Goal: Information Seeking & Learning: Learn about a topic

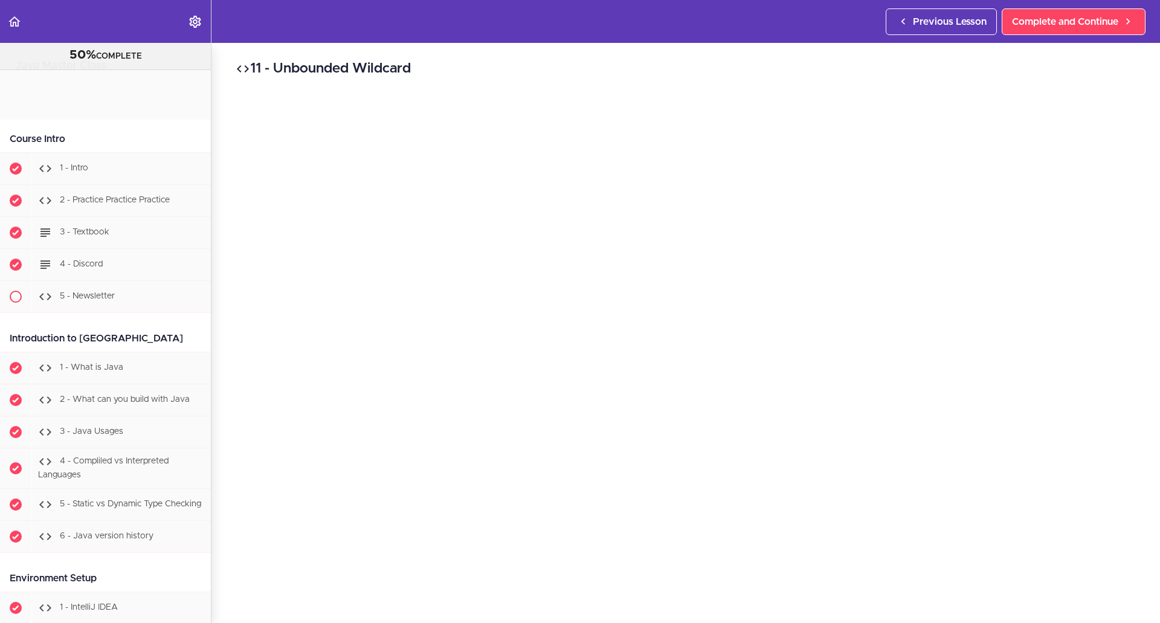
scroll to position [9823, 0]
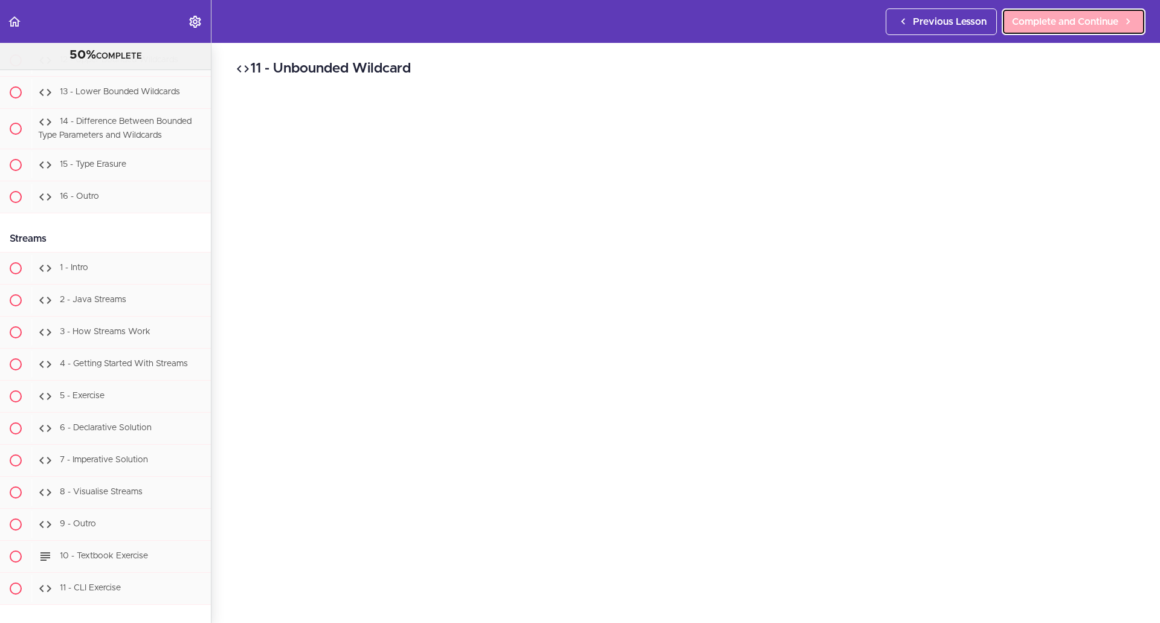
click at [1057, 20] on span "Complete and Continue" at bounding box center [1065, 22] width 106 height 15
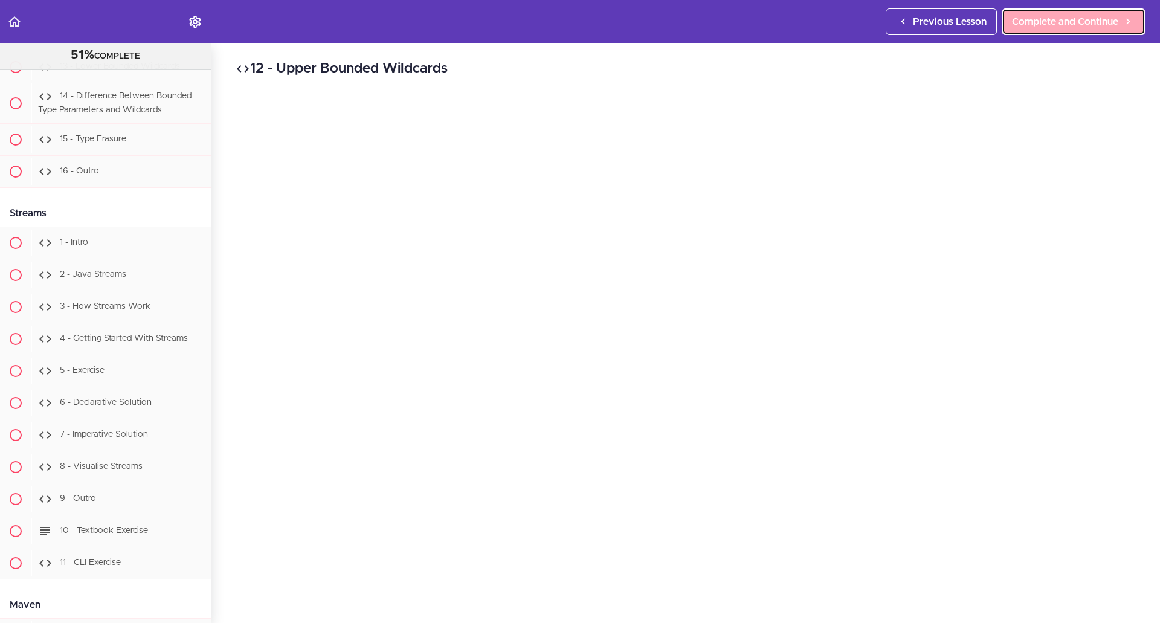
scroll to position [9855, 0]
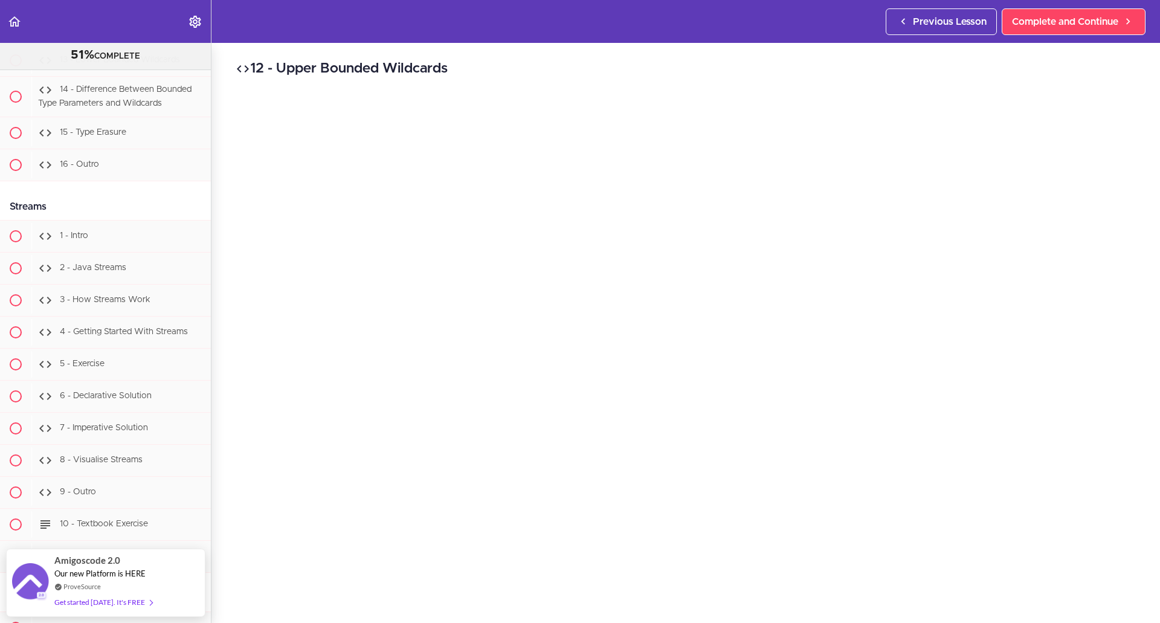
click at [1058, 607] on div "12 - Upper Bounded Wildcards Complete and Continue 1 - Follow us on LinkedIn 2 …" at bounding box center [685, 333] width 949 height 580
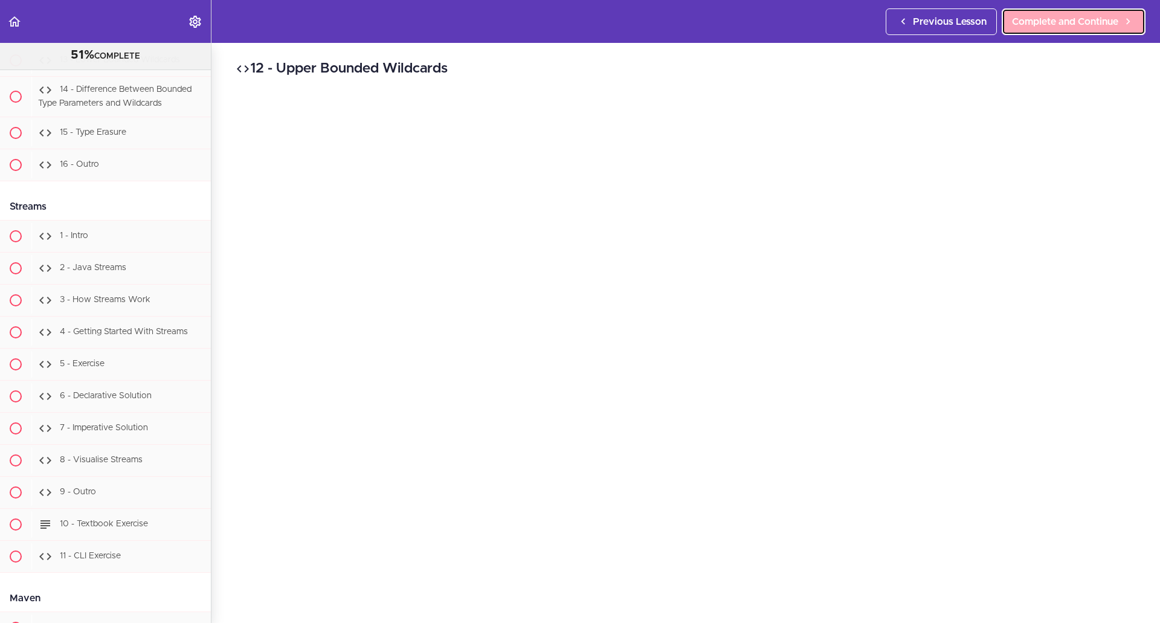
click at [1112, 30] on link "Complete and Continue" at bounding box center [1074, 21] width 144 height 27
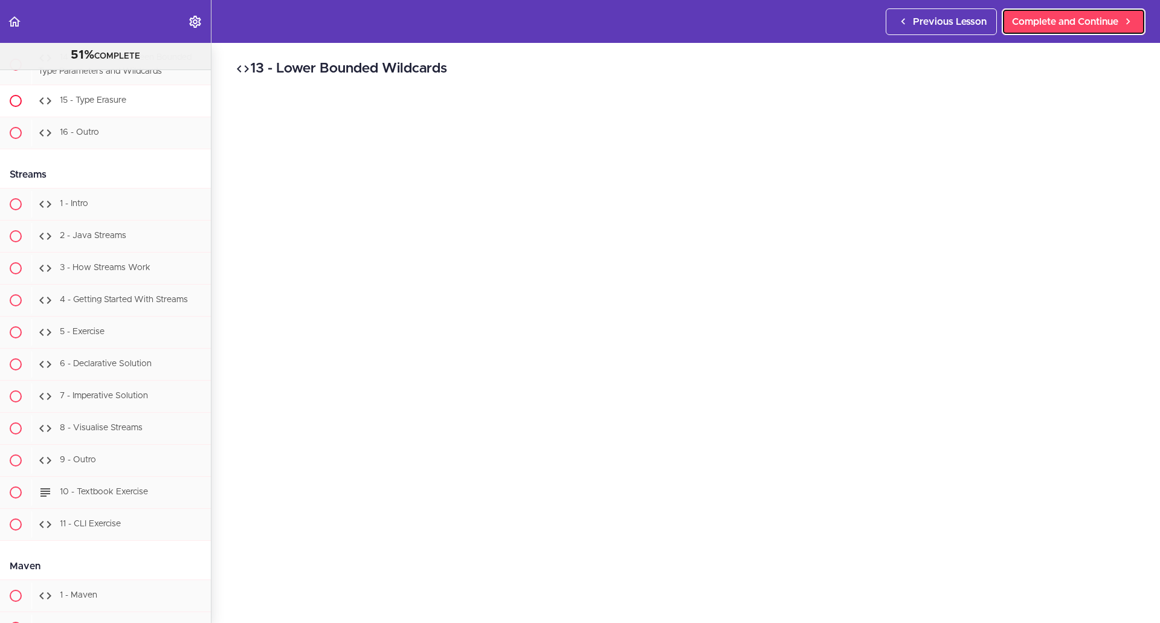
scroll to position [9887, 0]
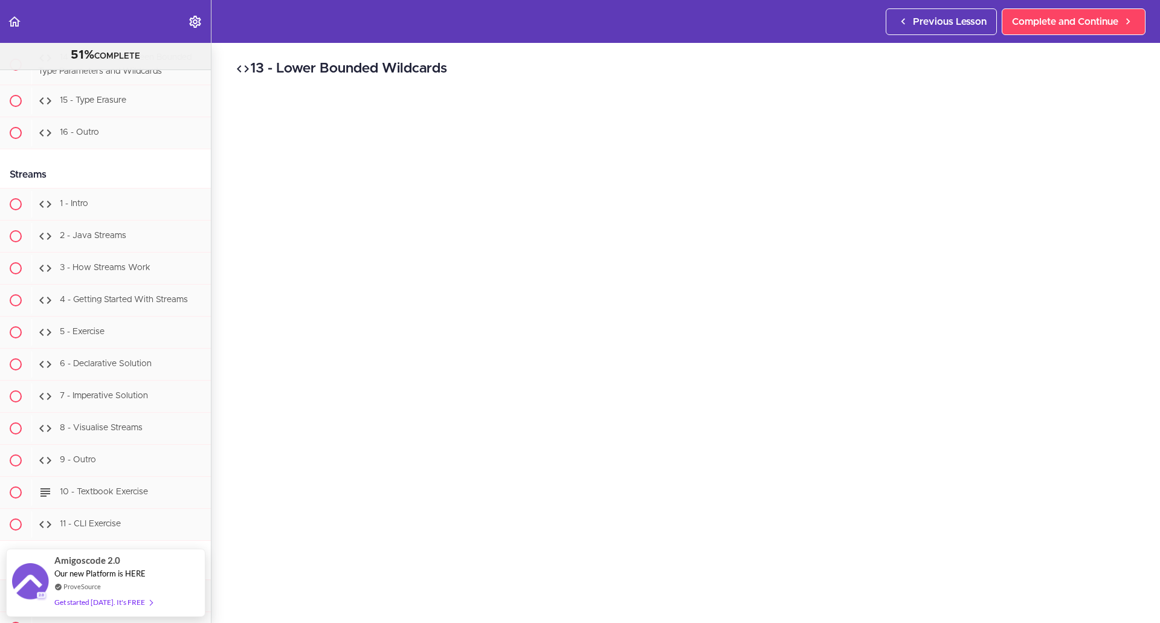
click at [1001, 612] on div "13 - Lower Bounded Wildcards Complete and Continue 1 - Follow us on LinkedIn 2 …" at bounding box center [685, 333] width 949 height 580
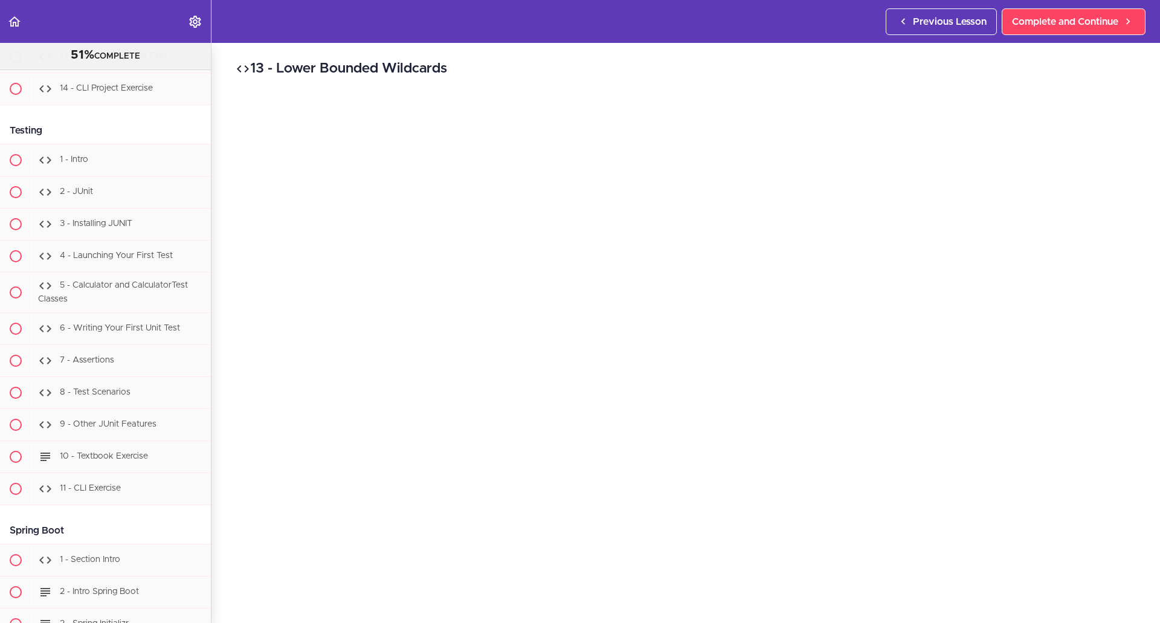
scroll to position [10854, 0]
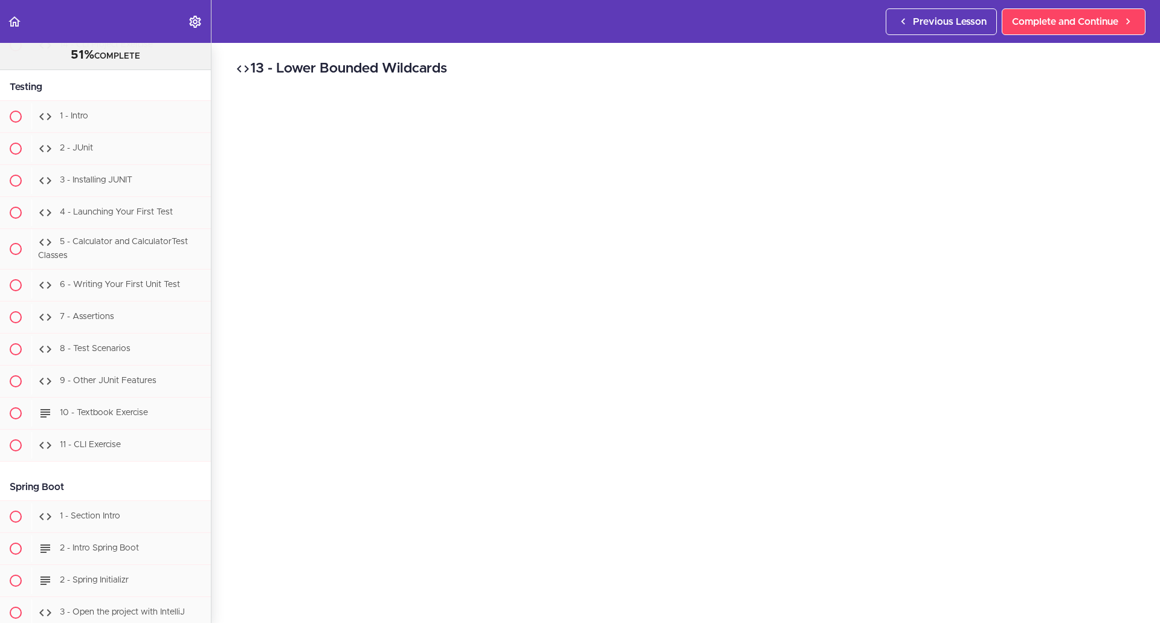
click at [885, 608] on div "13 - Lower Bounded Wildcards Complete and Continue 1 - Follow us on LinkedIn 2 …" at bounding box center [685, 333] width 949 height 580
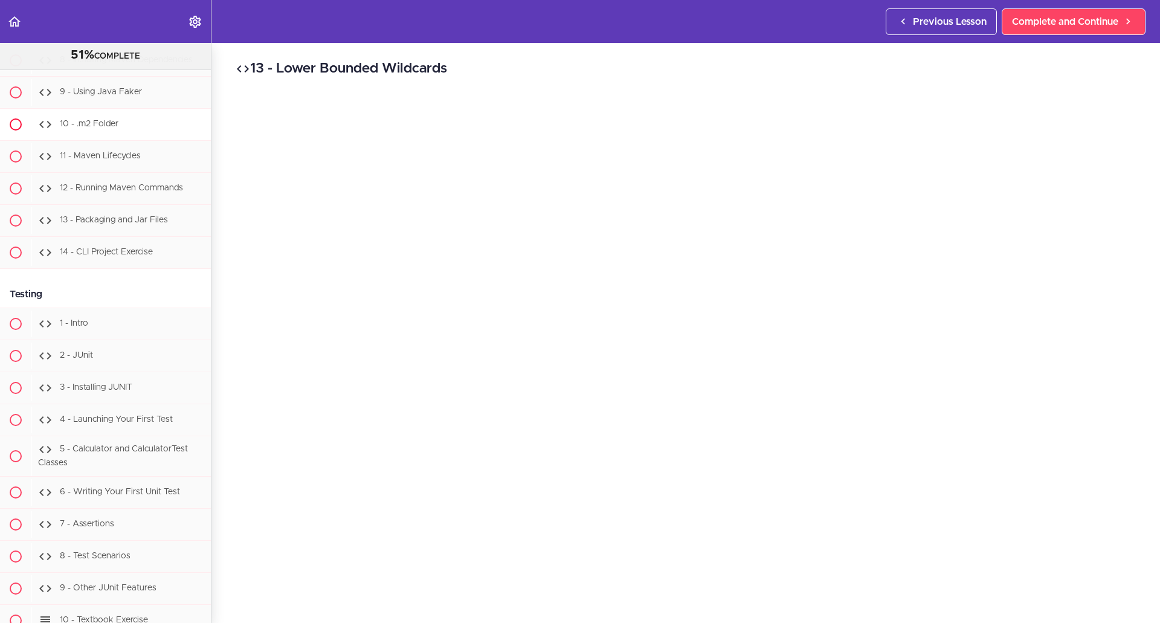
scroll to position [10491, 0]
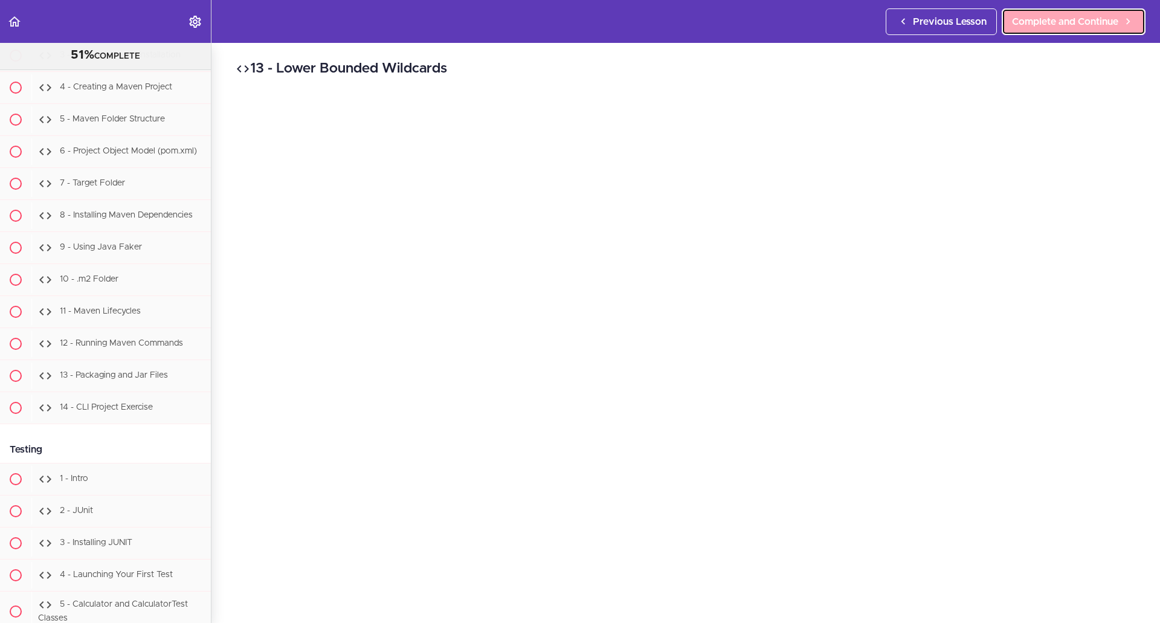
click at [1055, 28] on span "Complete and Continue" at bounding box center [1065, 22] width 106 height 15
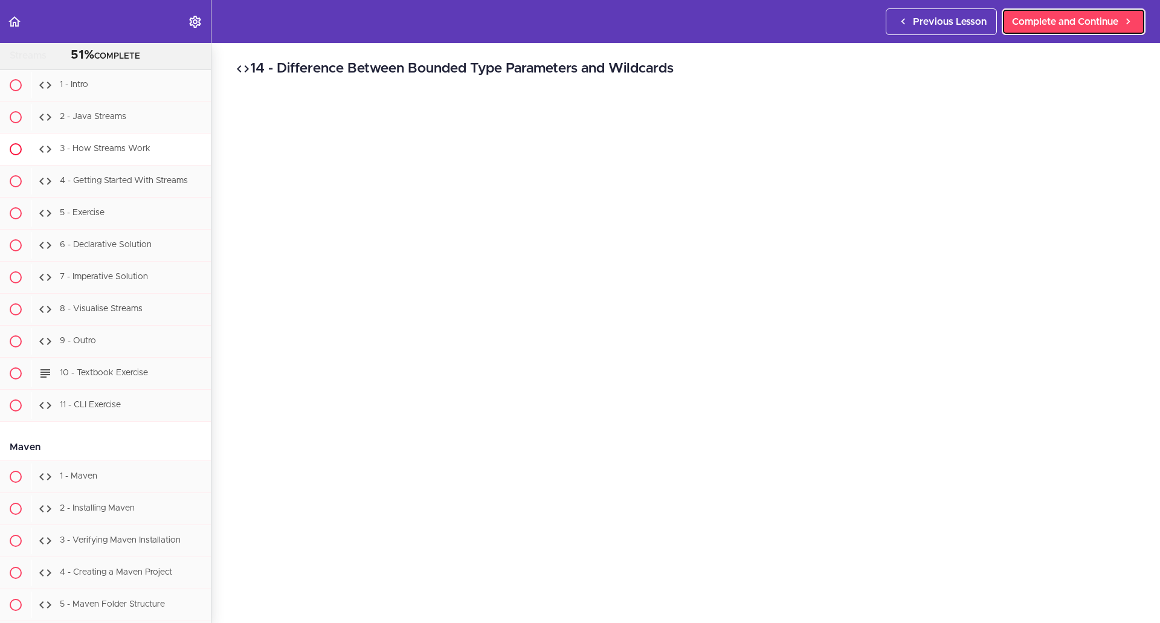
scroll to position [9919, 0]
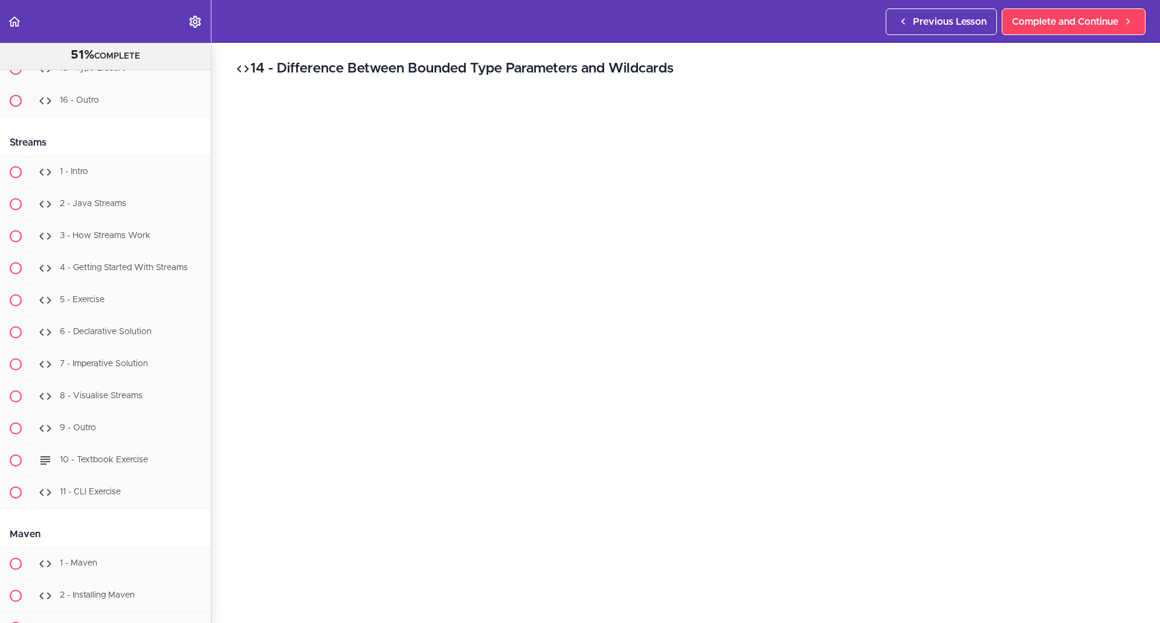
click at [1025, 605] on div "14 - Difference Between Bounded Type Parameters and Wildcards Complete and Cont…" at bounding box center [685, 333] width 949 height 580
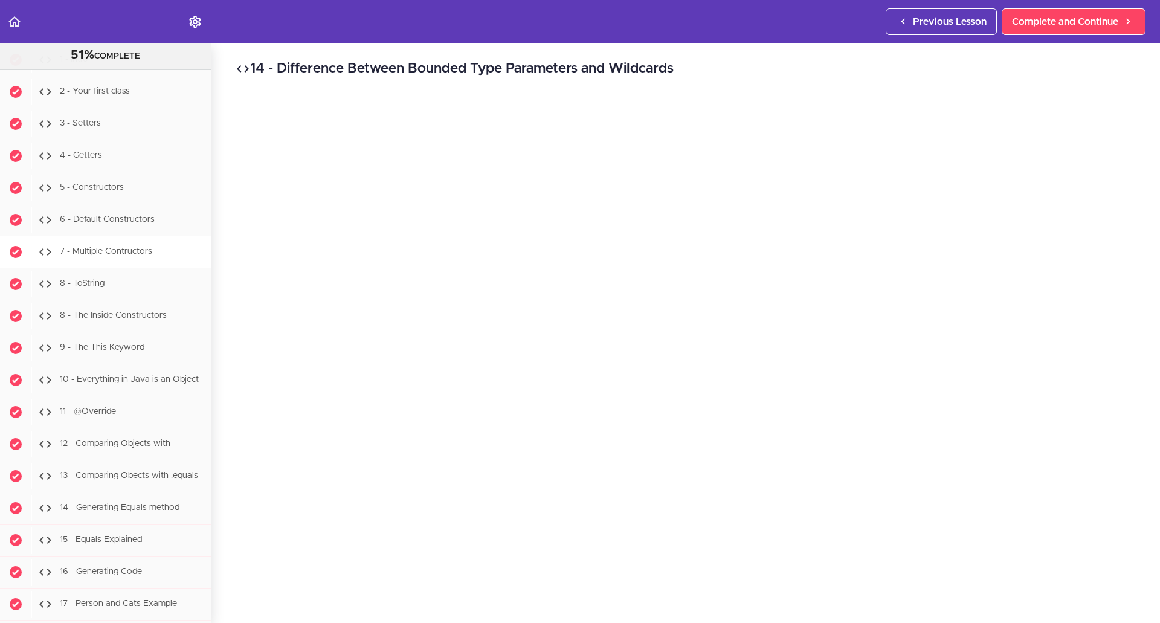
scroll to position [5690, 0]
